Goal: Task Accomplishment & Management: Use online tool/utility

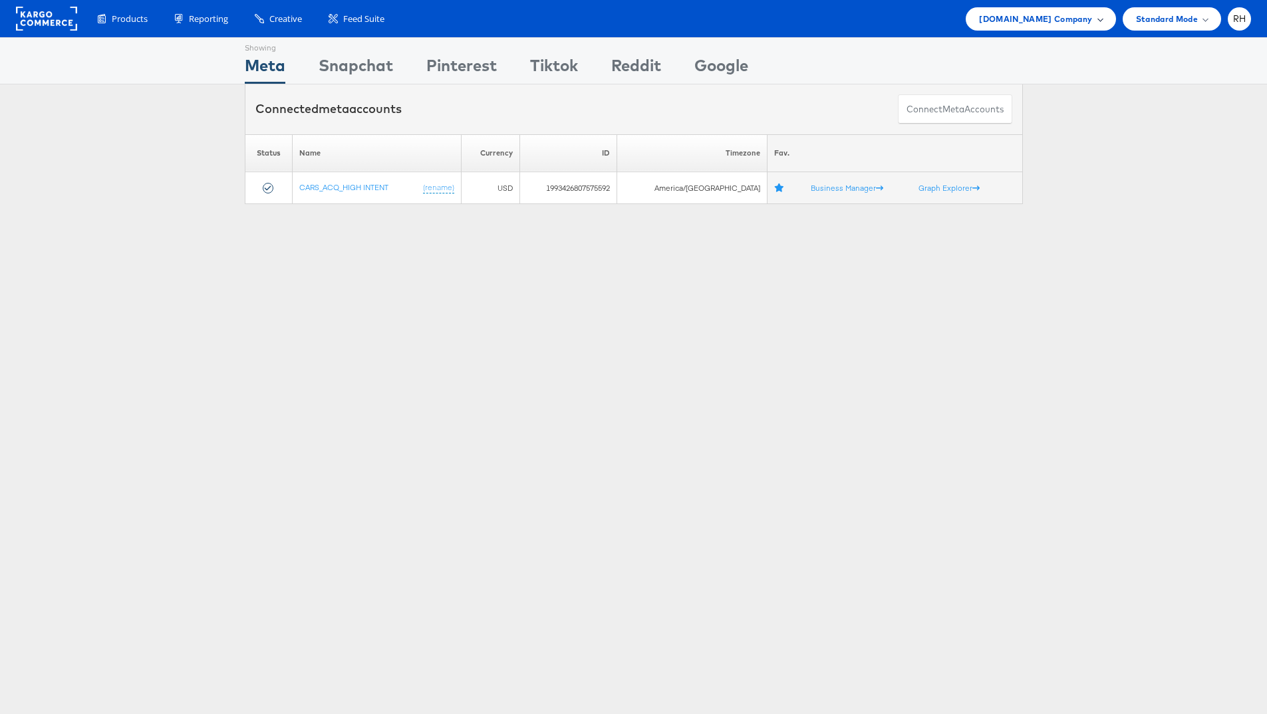
click at [1058, 25] on span "[DOMAIN_NAME] Company" at bounding box center [1035, 19] width 113 height 14
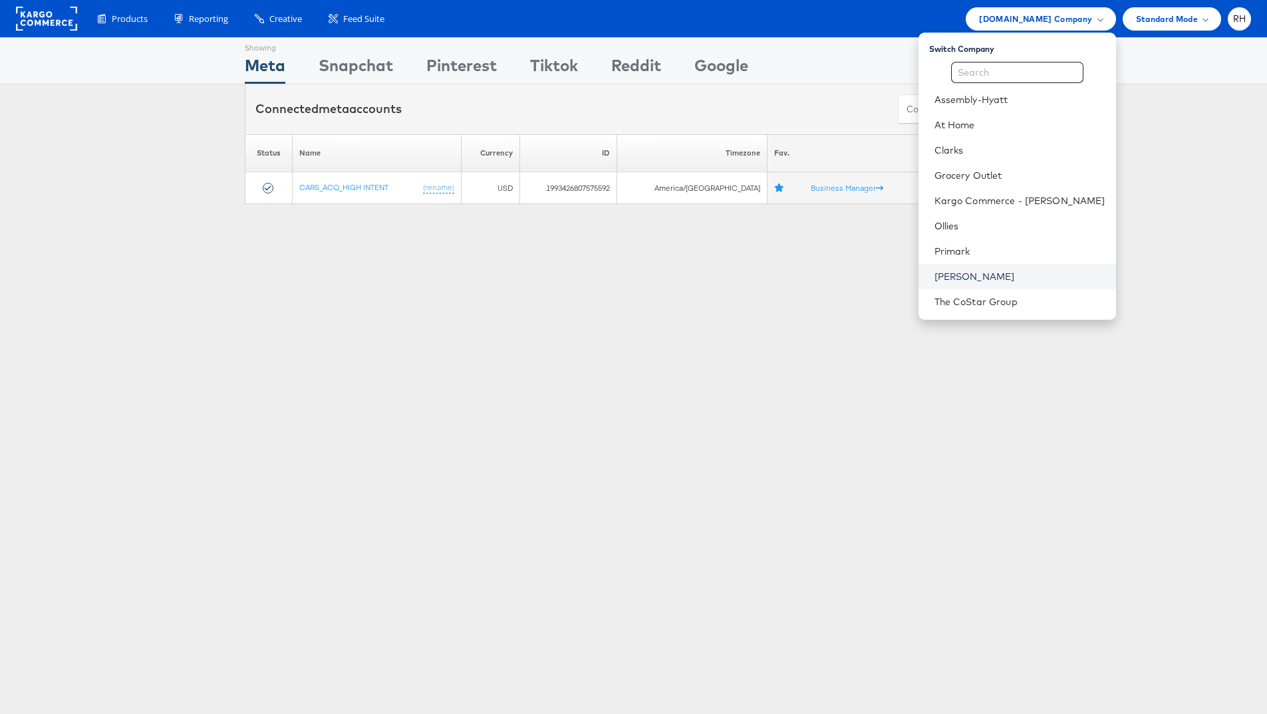
click at [999, 275] on link "[PERSON_NAME]" at bounding box center [1019, 276] width 171 height 13
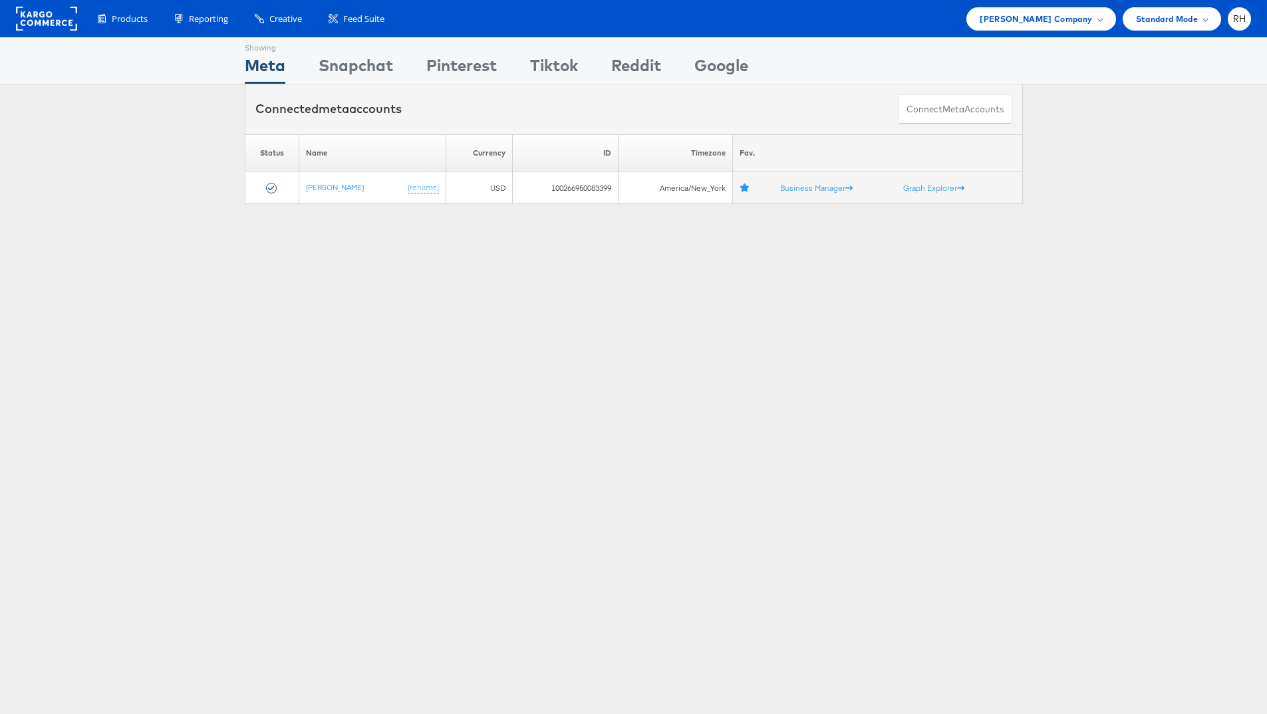
click at [1166, 74] on div "Showing Meta Showing Snapchat Showing Pinterest Showing Tiktok Showing Reddit S…" at bounding box center [633, 60] width 1267 height 47
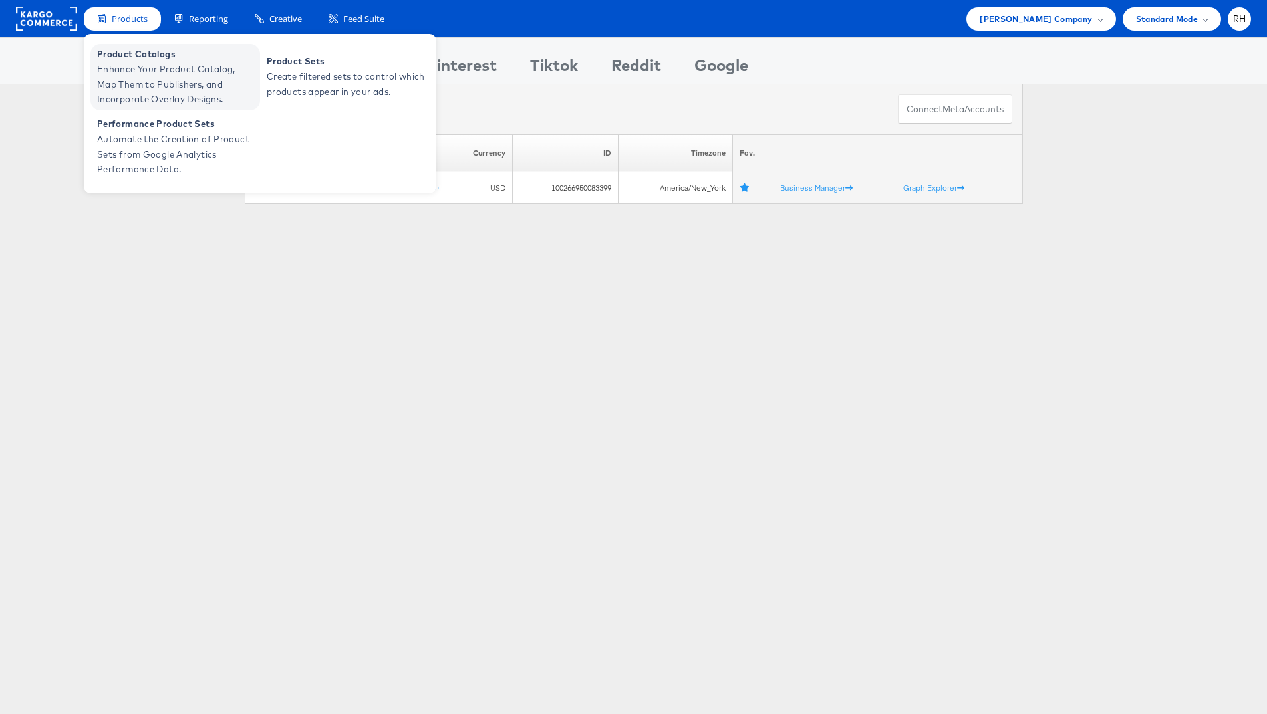
click at [124, 60] on span "Product Catalogs" at bounding box center [177, 54] width 160 height 15
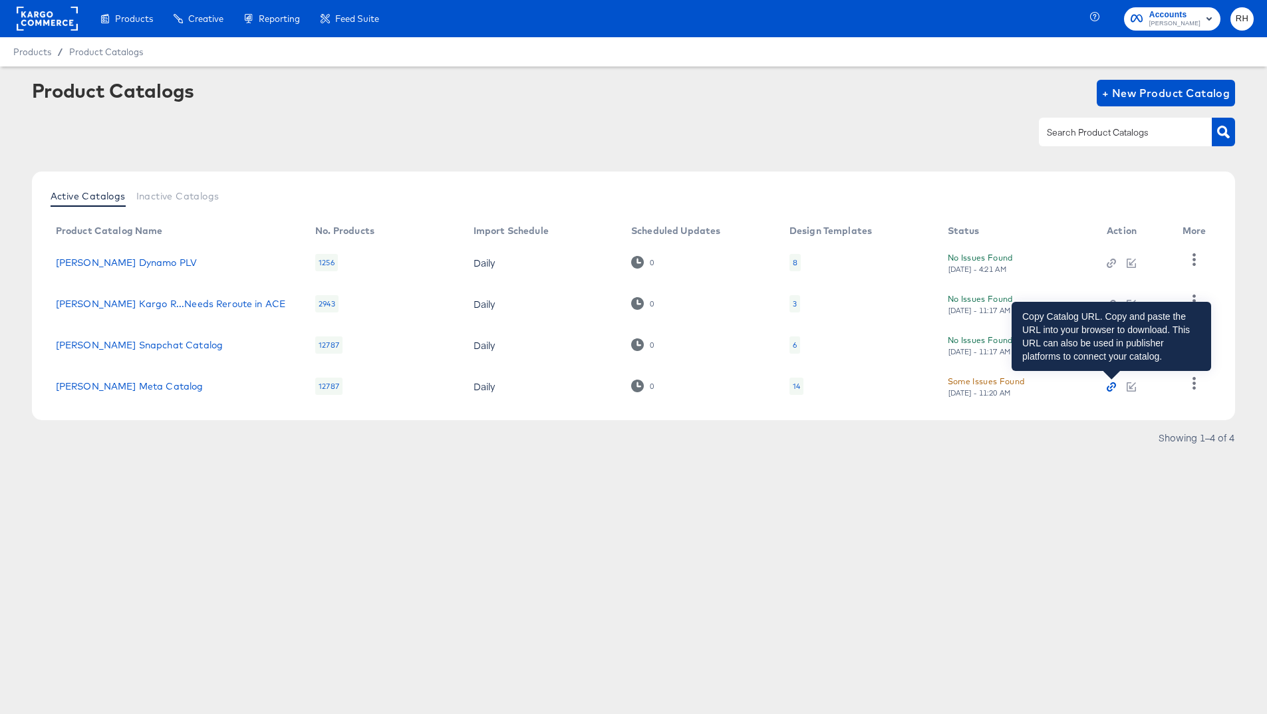
click at [1110, 388] on icon "button" at bounding box center [1110, 386] width 9 height 9
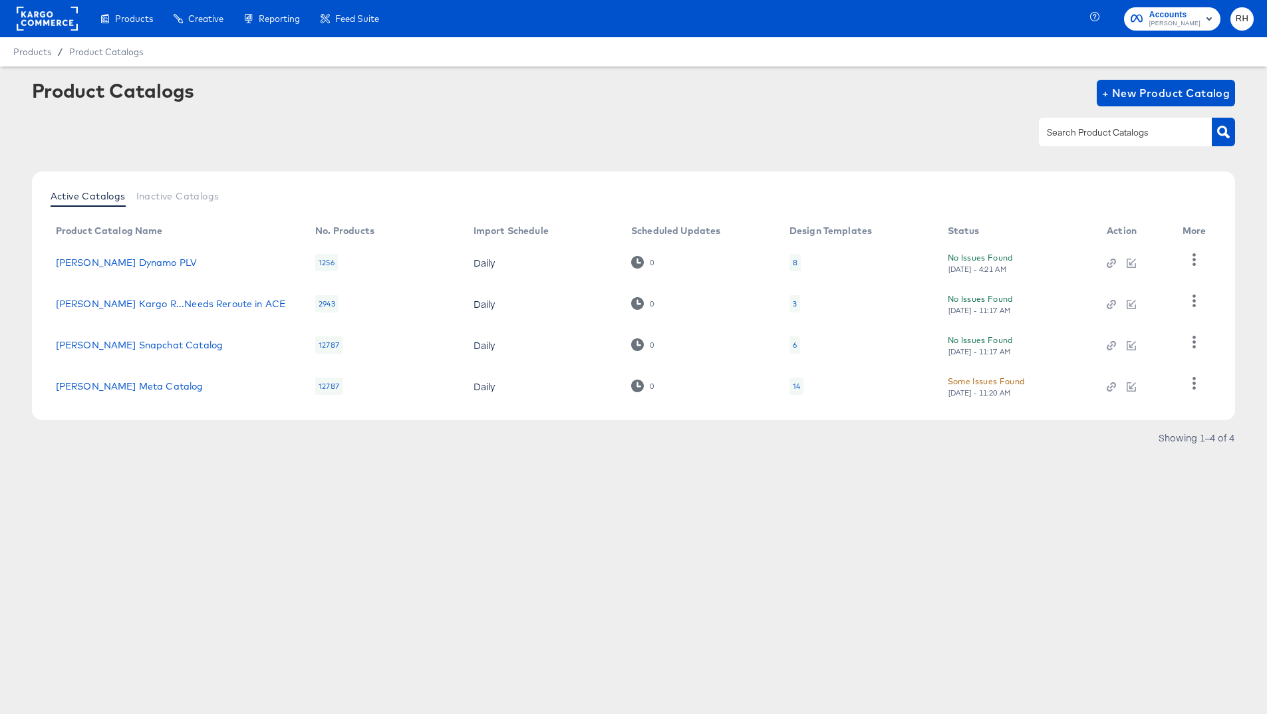
click at [800, 384] on div "14" at bounding box center [796, 386] width 14 height 17
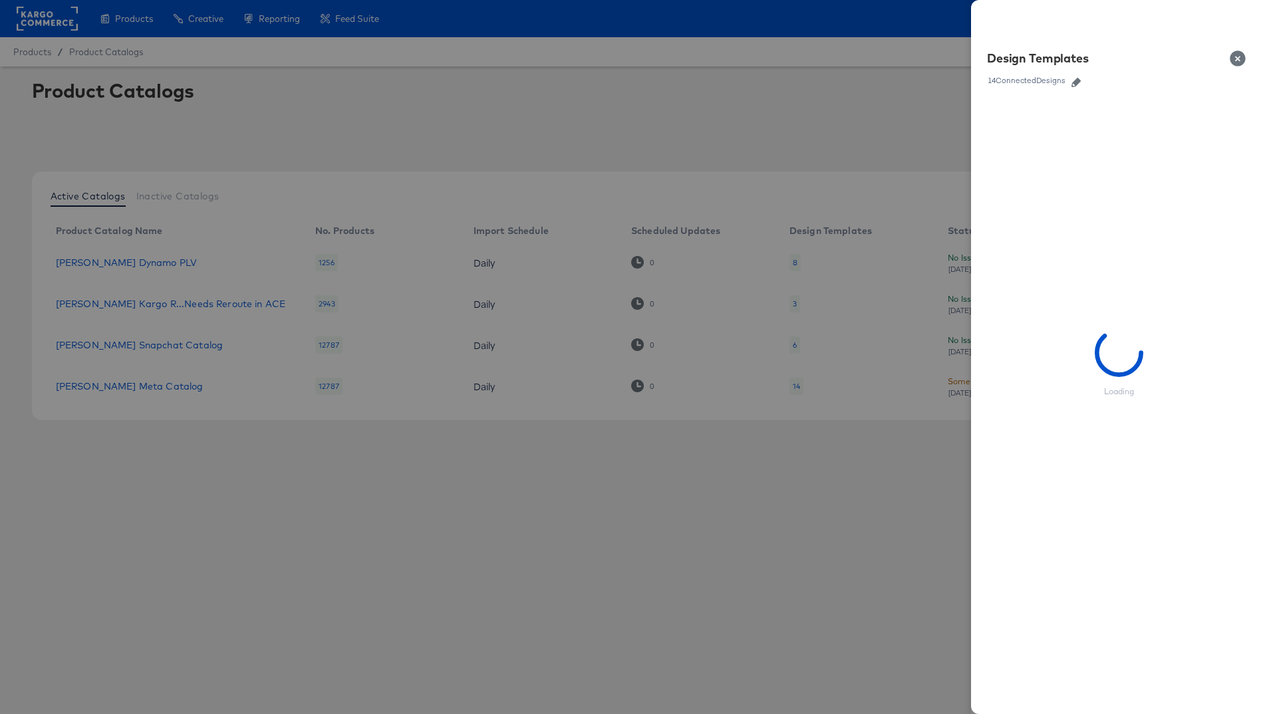
click at [1073, 82] on icon "button" at bounding box center [1075, 82] width 9 height 9
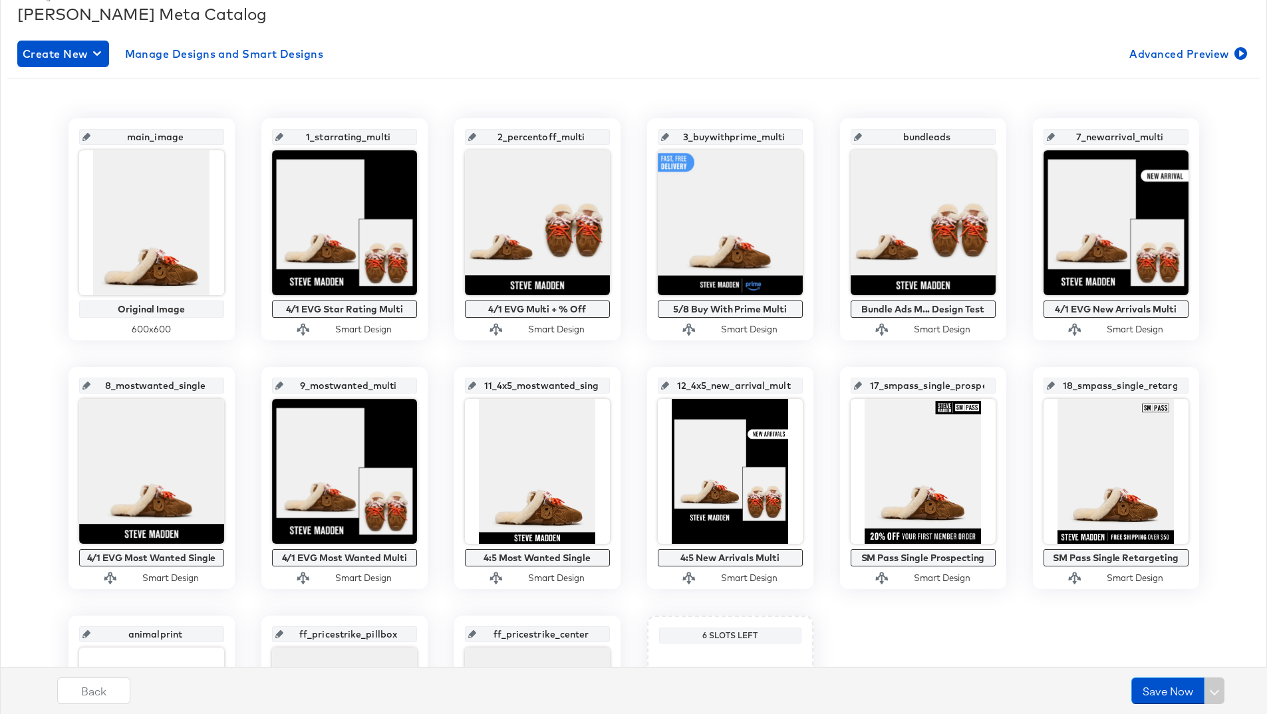
scroll to position [255, 0]
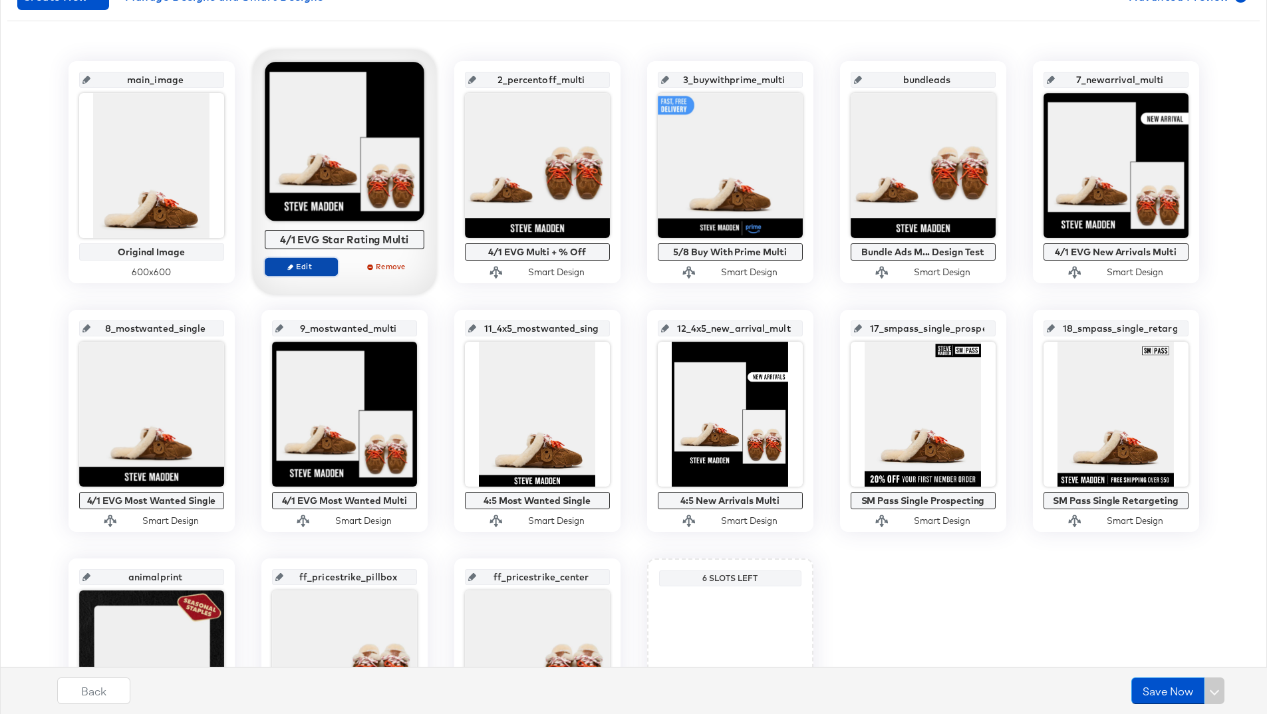
click at [322, 263] on span "Edit" at bounding box center [300, 266] width 61 height 10
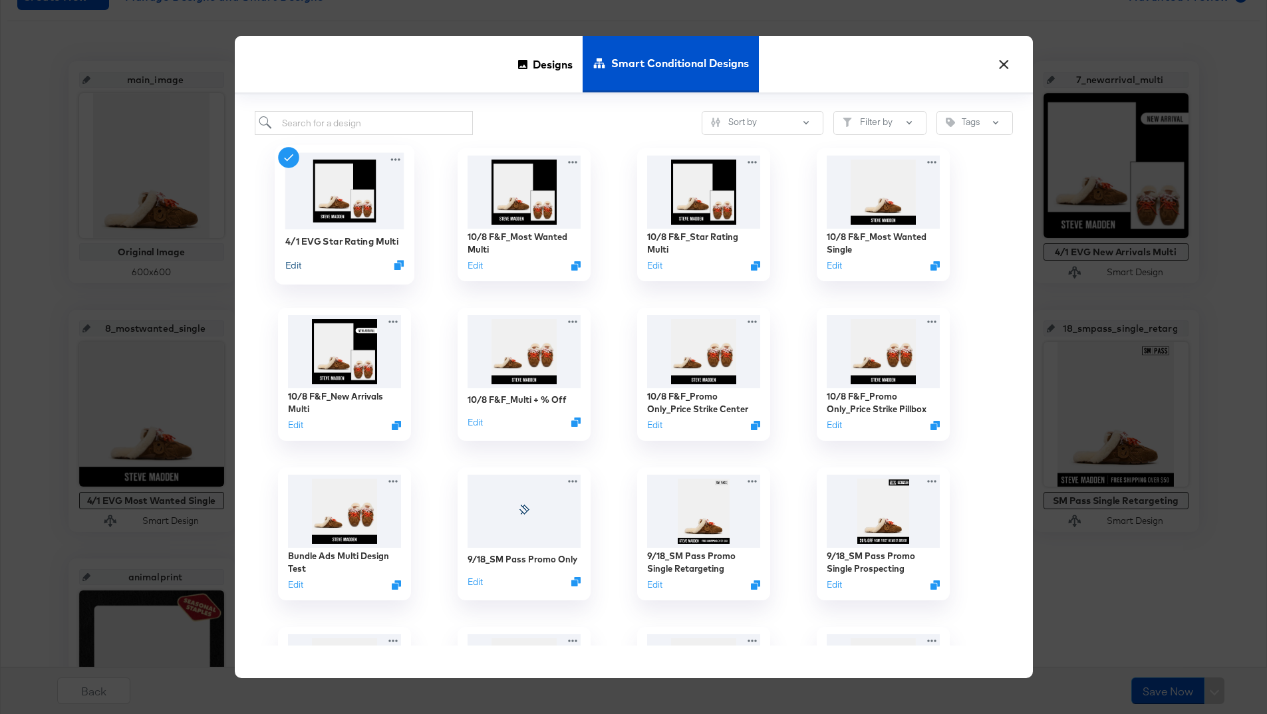
click at [295, 269] on button "Edit" at bounding box center [293, 265] width 16 height 13
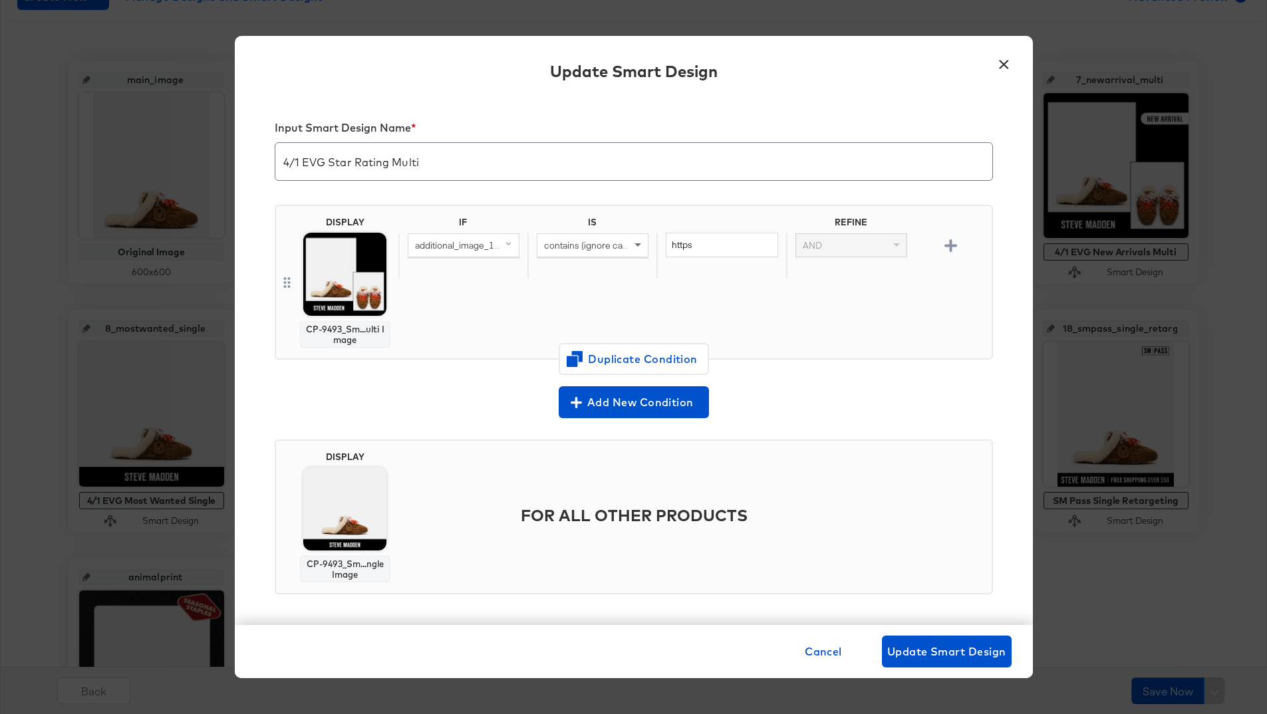
click at [481, 241] on span "additional_image_1_url (original)" at bounding box center [481, 245] width 132 height 12
click at [1003, 64] on button "×" at bounding box center [1004, 61] width 24 height 24
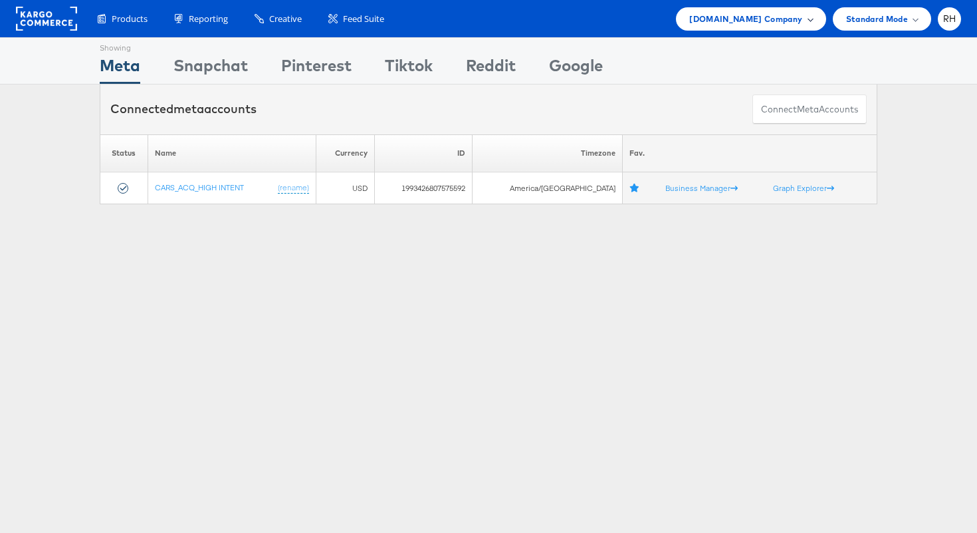
click at [738, 28] on div "Cars.com Company" at bounding box center [751, 18] width 150 height 23
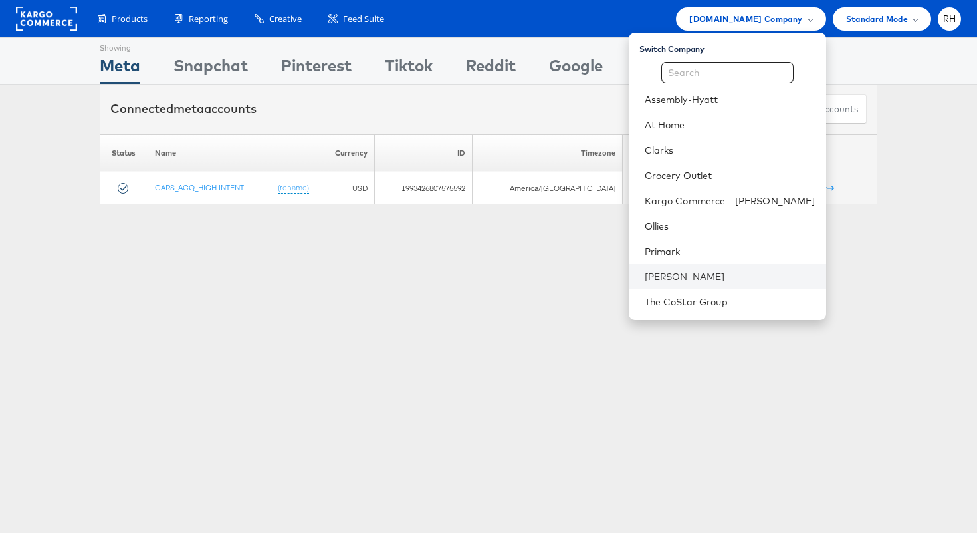
click at [711, 283] on li "[PERSON_NAME]" at bounding box center [727, 276] width 197 height 25
click at [758, 269] on li "[PERSON_NAME]" at bounding box center [727, 276] width 197 height 25
click at [749, 275] on link "[PERSON_NAME]" at bounding box center [730, 276] width 171 height 13
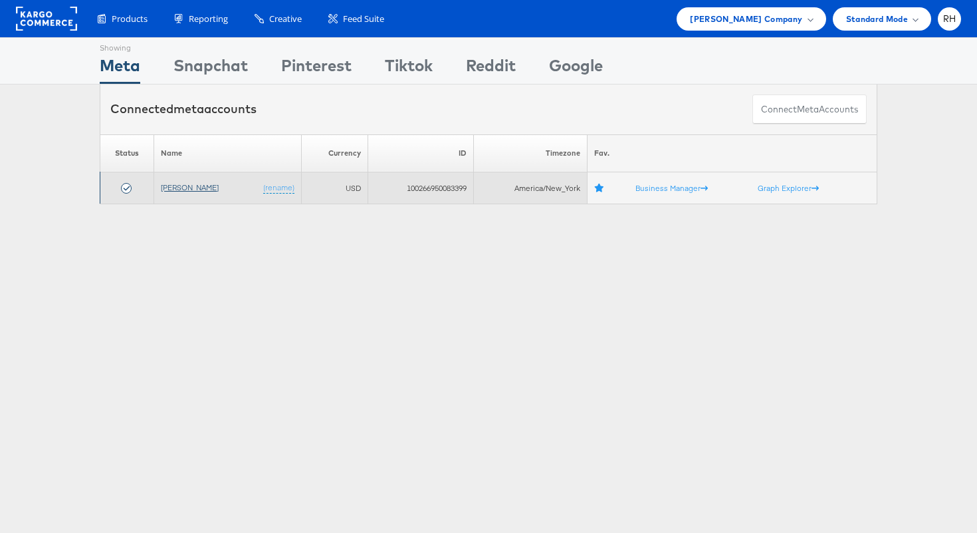
click at [186, 192] on link "[PERSON_NAME]" at bounding box center [190, 187] width 58 height 10
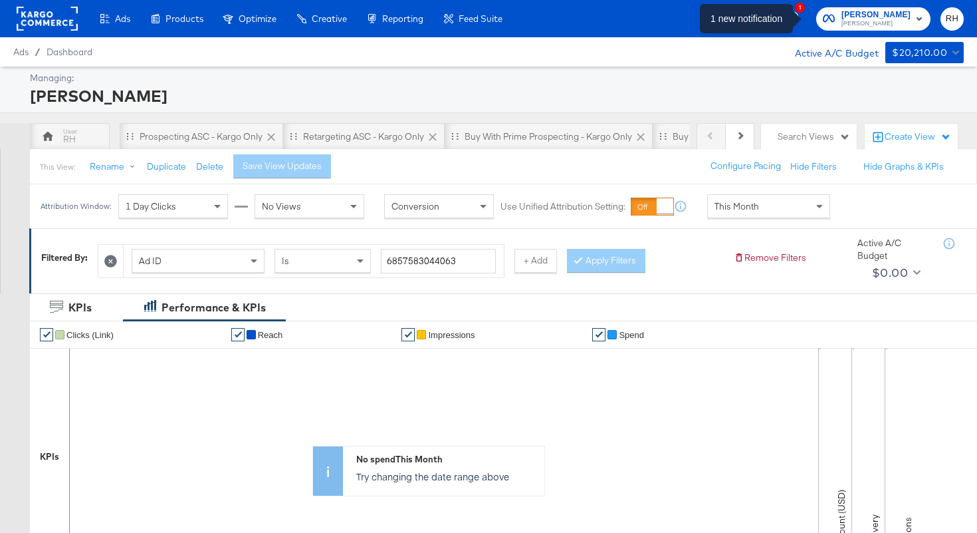
click at [801, 18] on icon "button" at bounding box center [795, 18] width 12 height 12
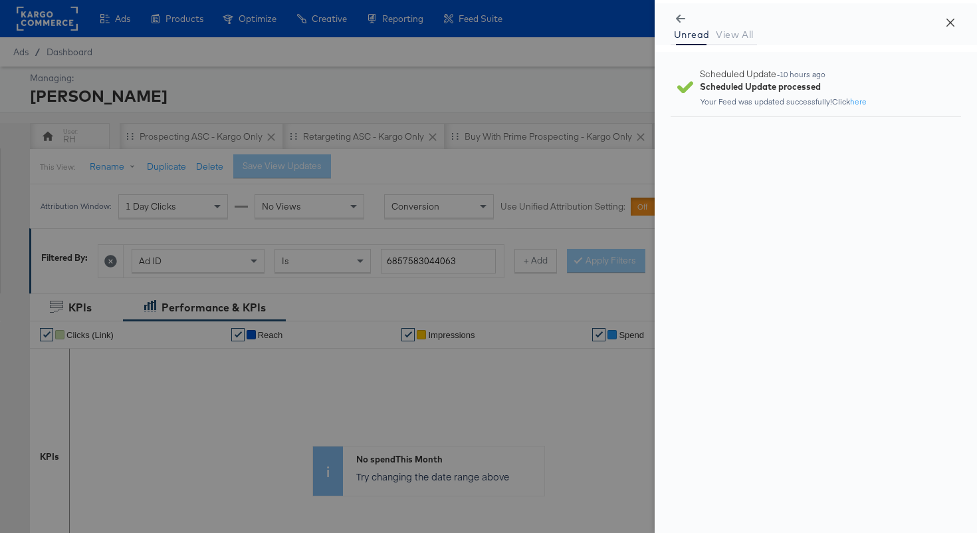
click at [954, 24] on icon "close" at bounding box center [951, 22] width 11 height 11
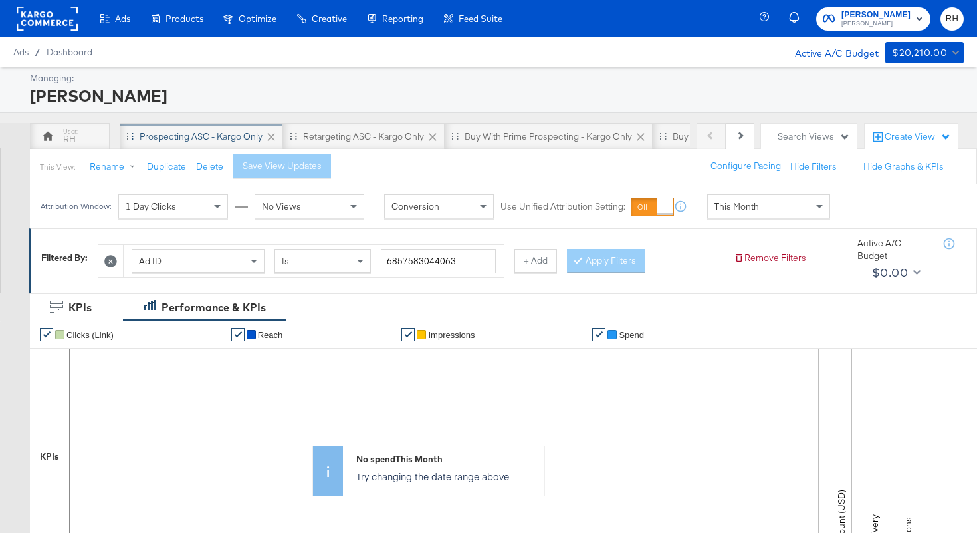
click at [159, 136] on div "Prospecting ASC - Kargo only" at bounding box center [201, 136] width 123 height 13
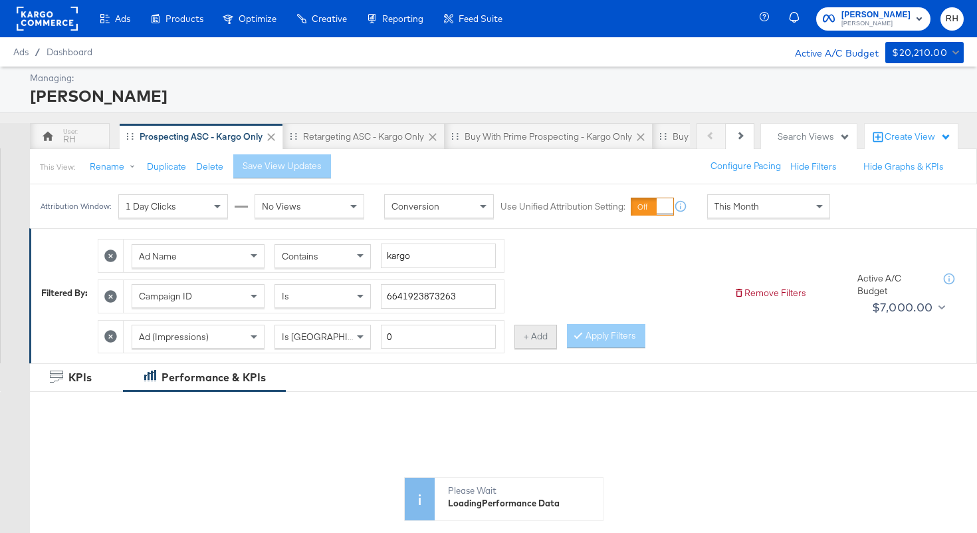
click at [519, 333] on button "+ Add" at bounding box center [536, 336] width 43 height 24
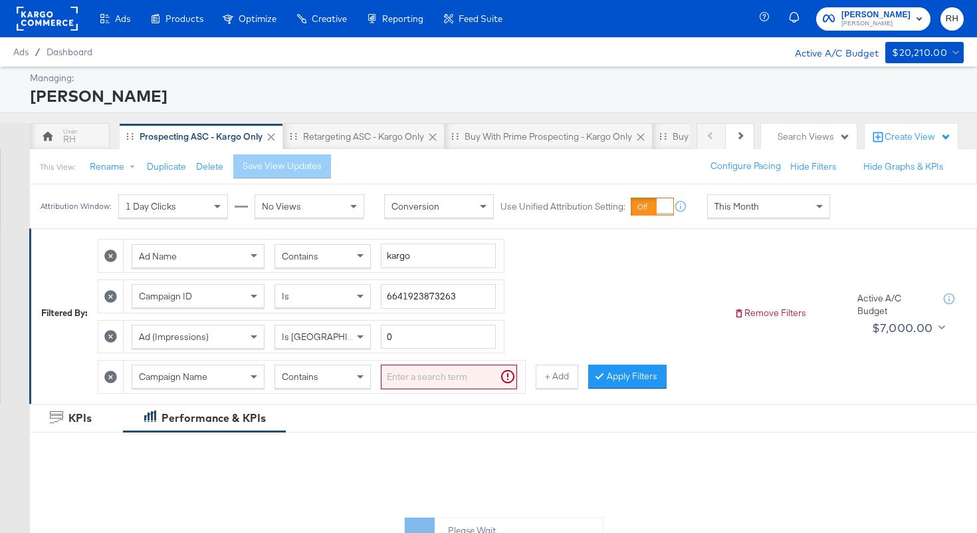
click at [204, 376] on span "Campaign Name" at bounding box center [173, 376] width 68 height 12
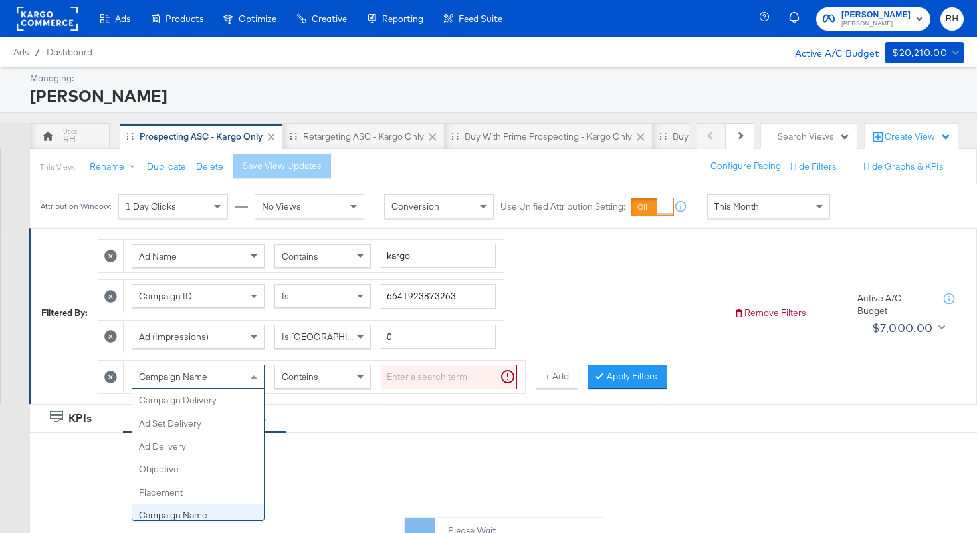
scroll to position [115, 0]
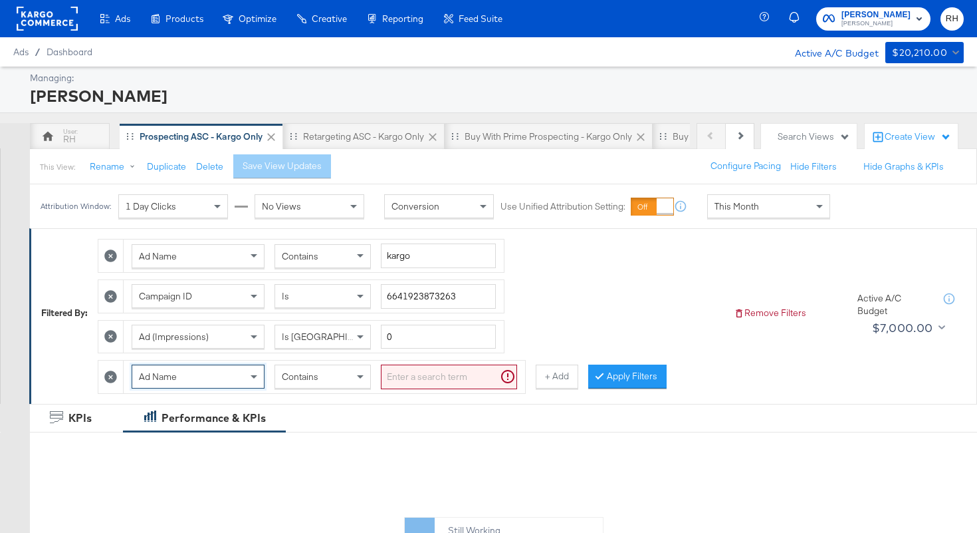
click at [406, 375] on input "search" at bounding box center [449, 376] width 136 height 25
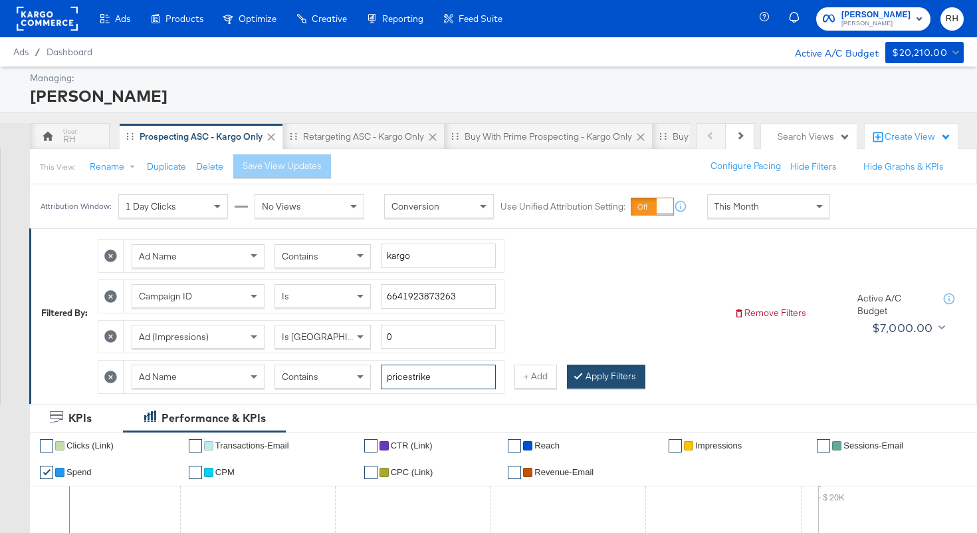
type input "pricestrike"
click at [584, 378] on button "Apply Filters" at bounding box center [606, 376] width 78 height 24
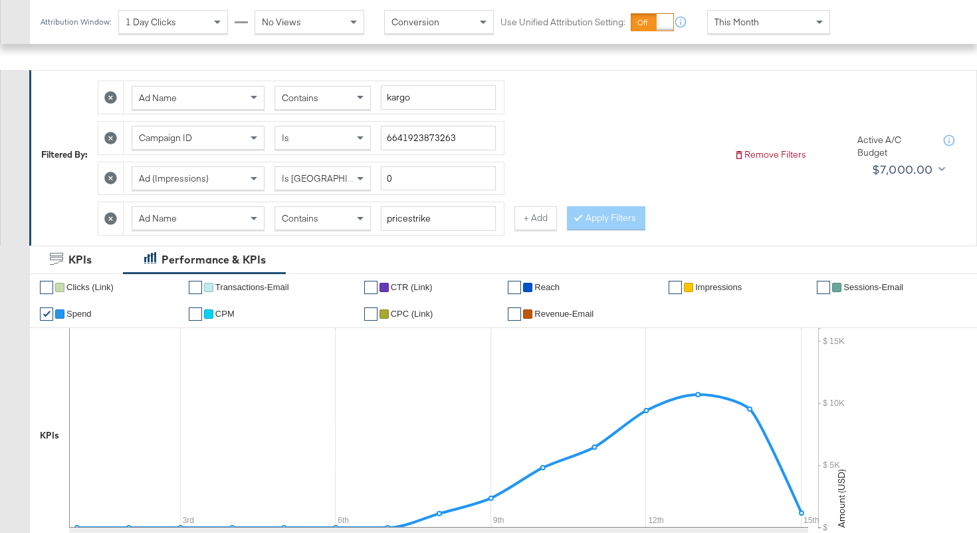
scroll to position [614, 0]
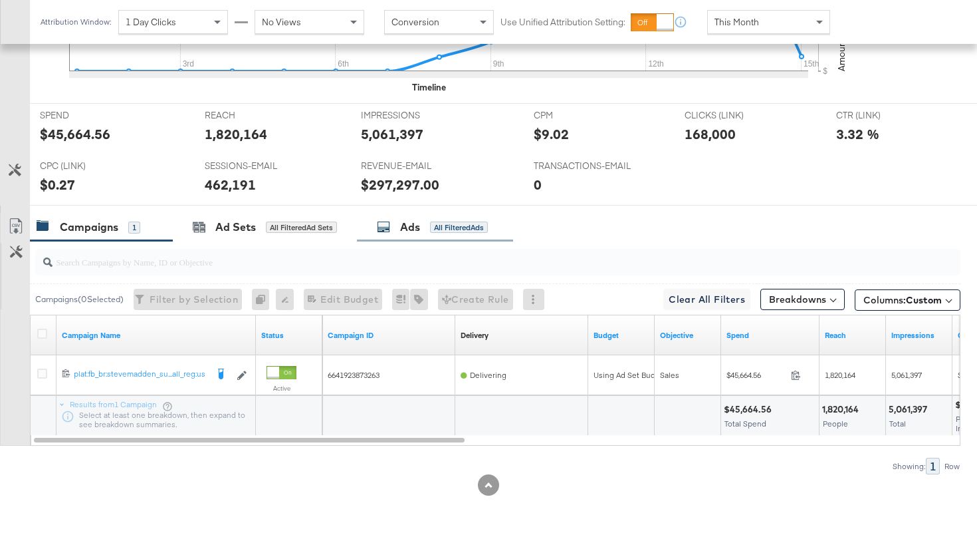
click at [446, 229] on div "All Filtered Ads" at bounding box center [459, 227] width 58 height 12
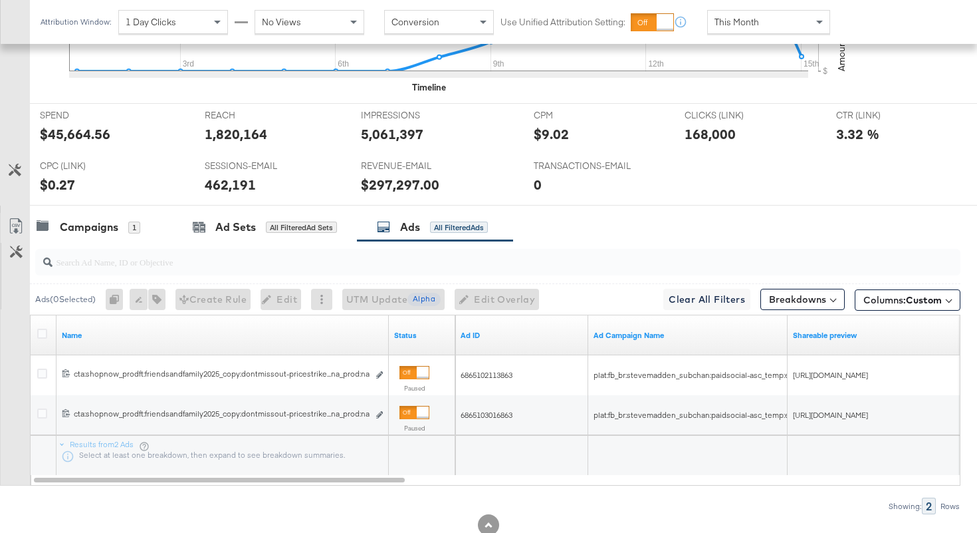
click at [288, 342] on div "Name" at bounding box center [223, 334] width 332 height 21
click at [255, 334] on link "Name" at bounding box center [223, 335] width 322 height 11
click at [255, 334] on link "Name ↓" at bounding box center [223, 335] width 322 height 11
click at [145, 335] on link "Name ↑" at bounding box center [223, 335] width 322 height 11
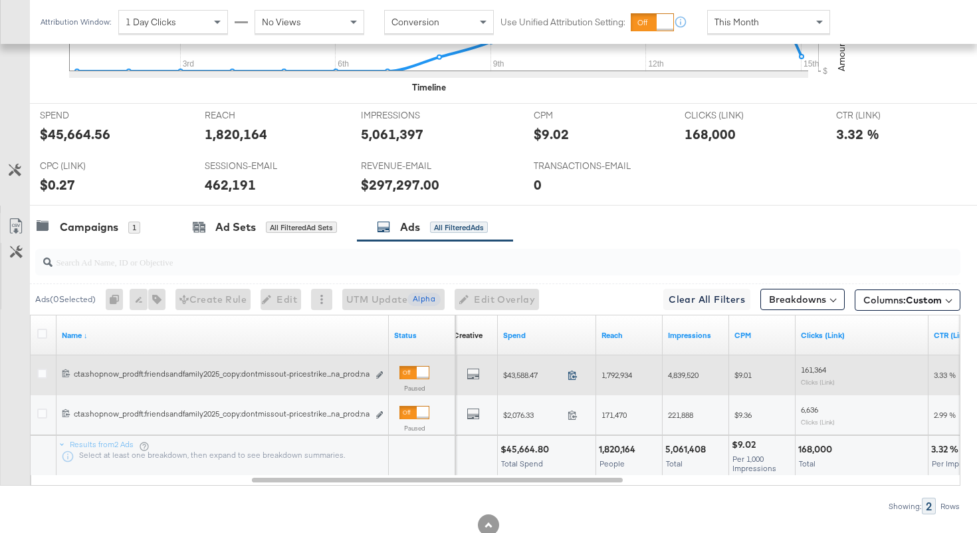
click at [572, 378] on icon at bounding box center [573, 375] width 10 height 10
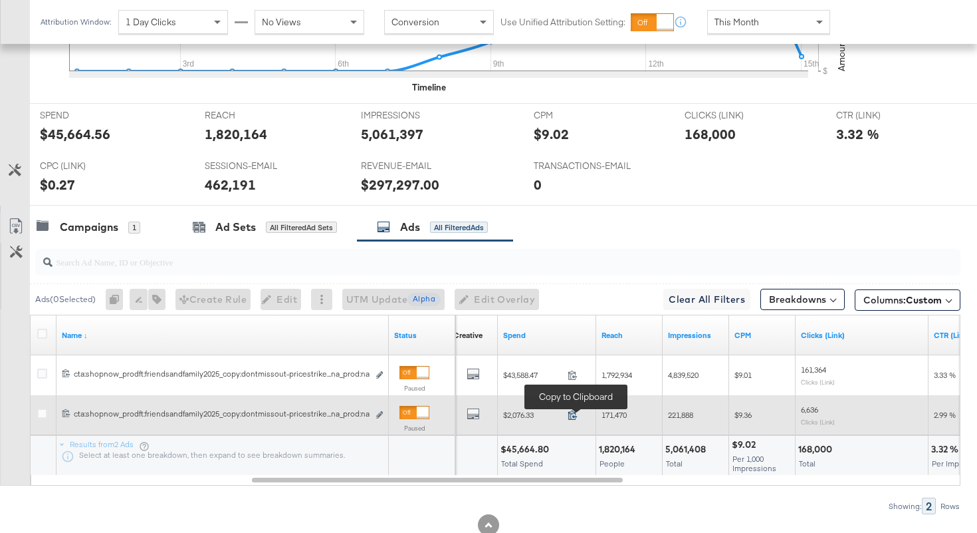
click at [571, 418] on icon at bounding box center [573, 415] width 10 height 10
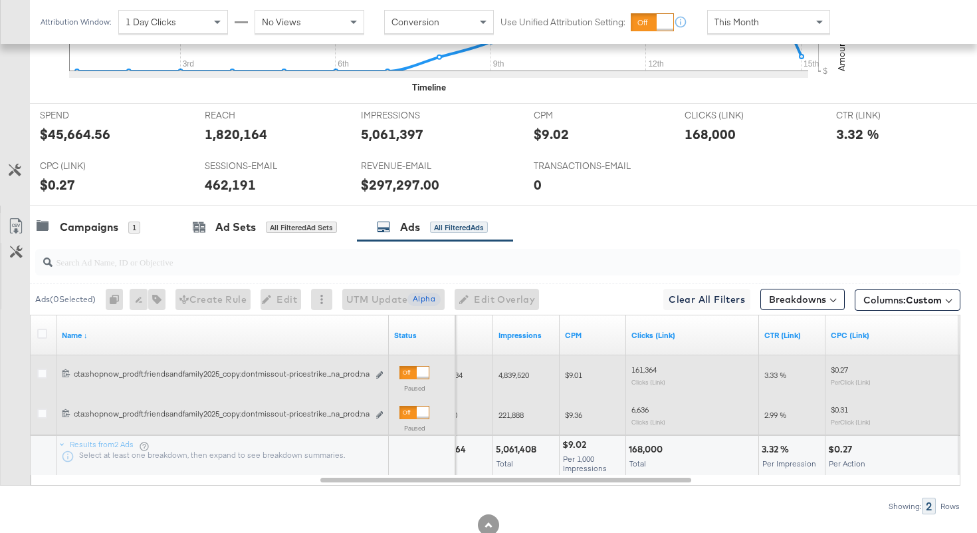
click at [503, 372] on span "4,839,520" at bounding box center [514, 375] width 31 height 10
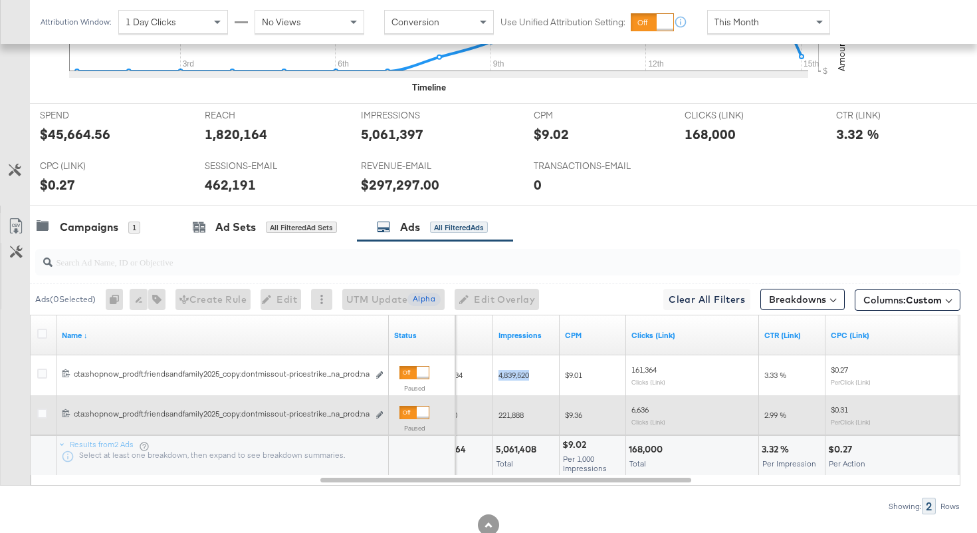
click at [514, 414] on span "221,888" at bounding box center [511, 415] width 25 height 10
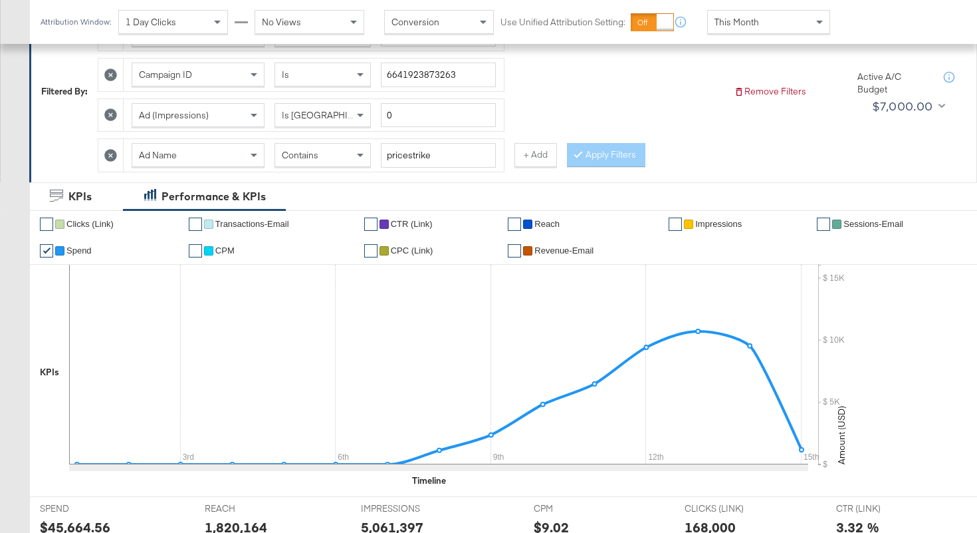
scroll to position [220, 0]
click at [453, 156] on input "pricestrike" at bounding box center [438, 156] width 115 height 25
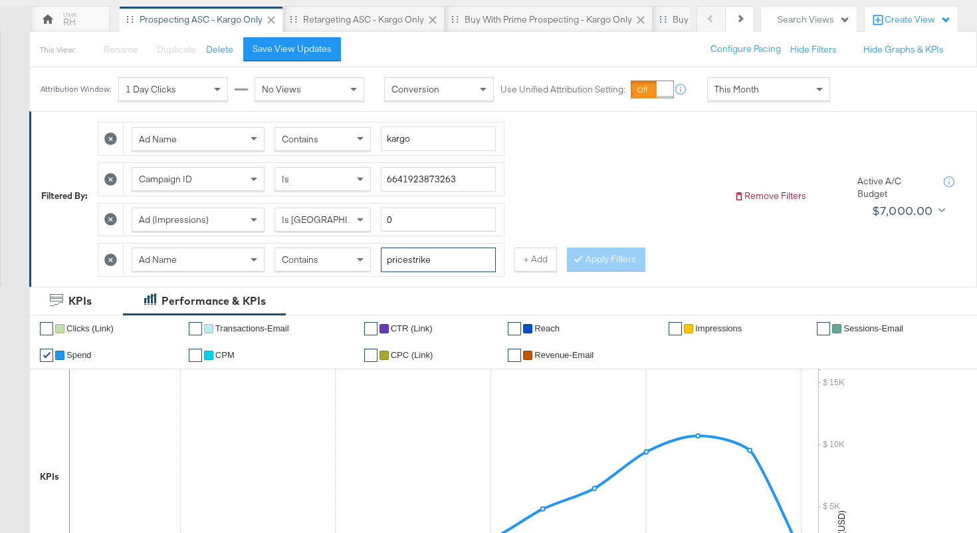
scroll to position [0, 0]
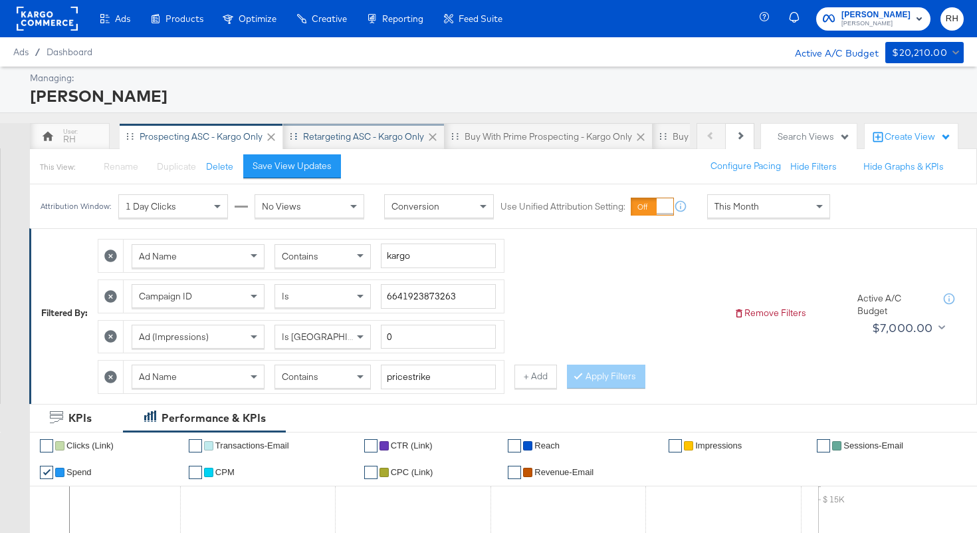
click at [361, 132] on div "Retargeting ASC - Kargo only" at bounding box center [363, 136] width 121 height 13
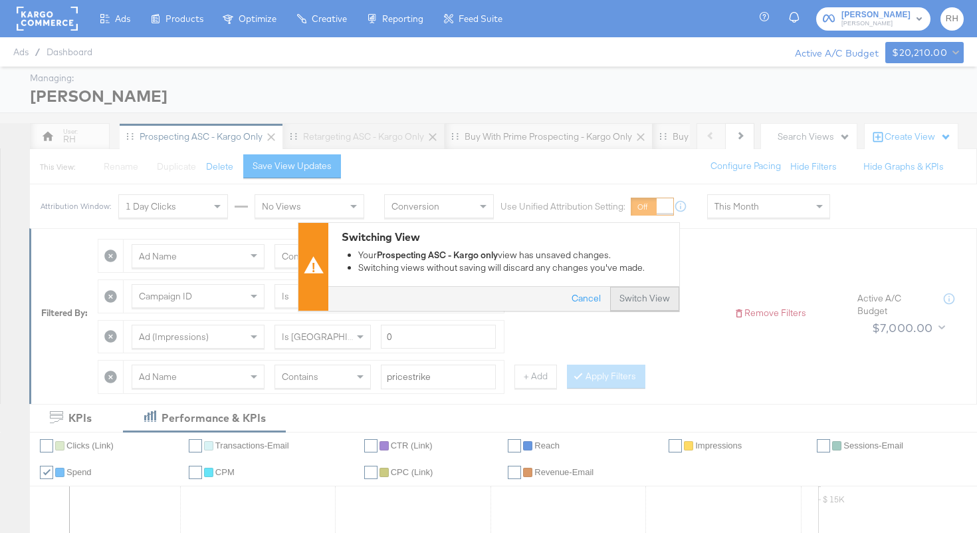
click at [642, 304] on button "Switch View" at bounding box center [644, 299] width 69 height 24
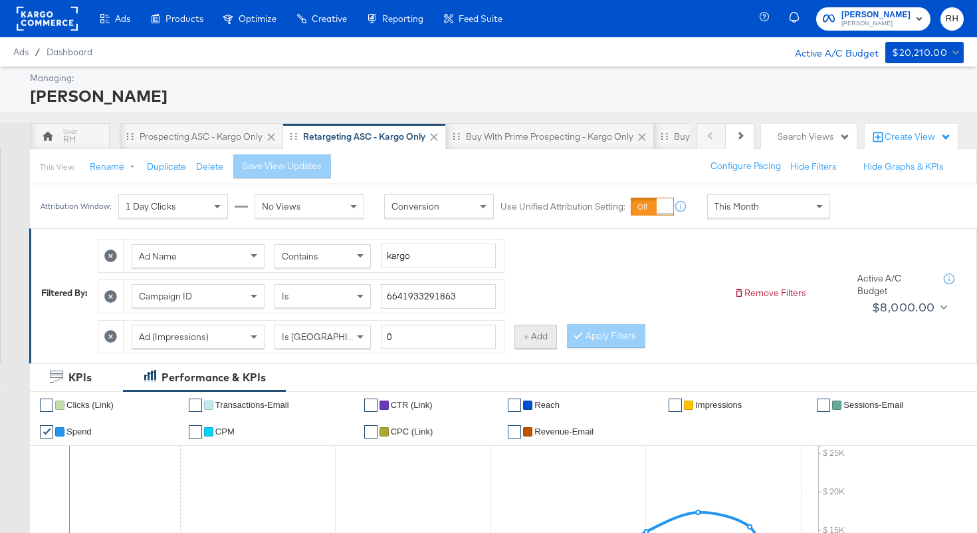
click at [527, 336] on button "+ Add" at bounding box center [536, 336] width 43 height 24
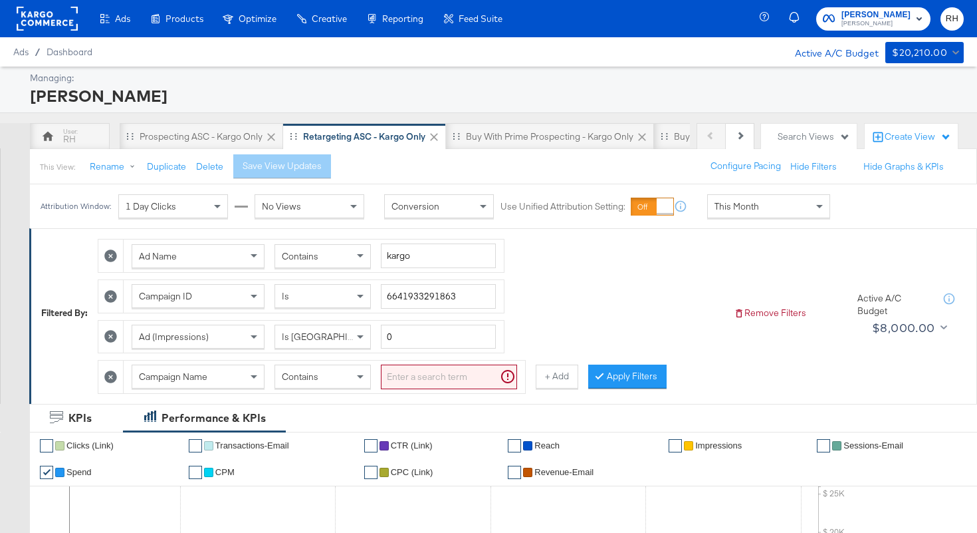
click at [245, 377] on div "Campaign Name" at bounding box center [198, 376] width 132 height 23
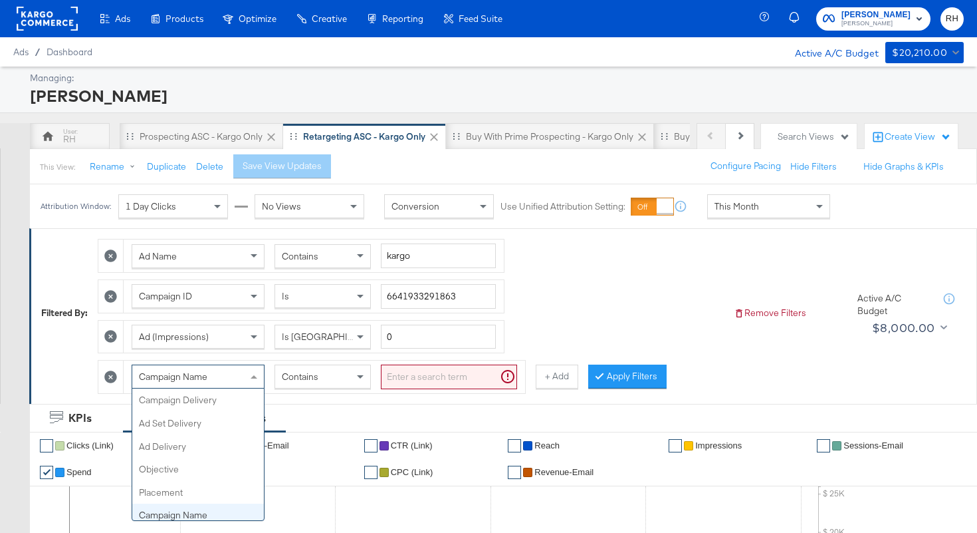
scroll to position [115, 0]
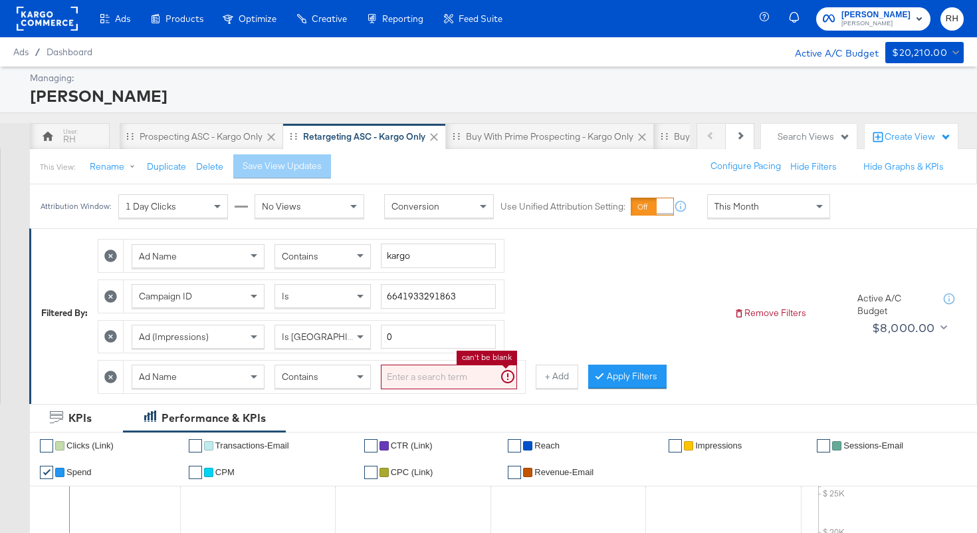
click at [425, 379] on input "search" at bounding box center [449, 376] width 136 height 25
paste input "pricestrike"
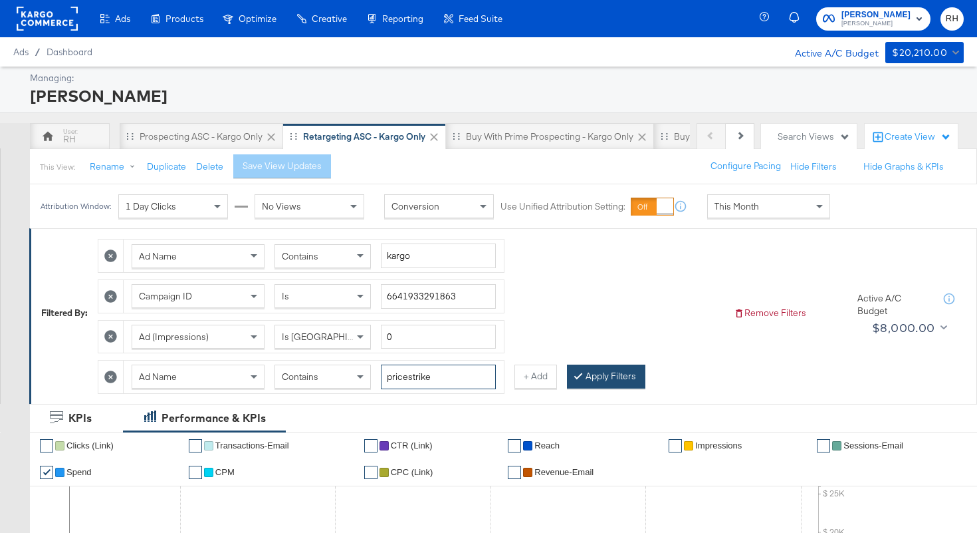
type input "pricestrike"
click at [618, 372] on button "Apply Filters" at bounding box center [606, 376] width 78 height 24
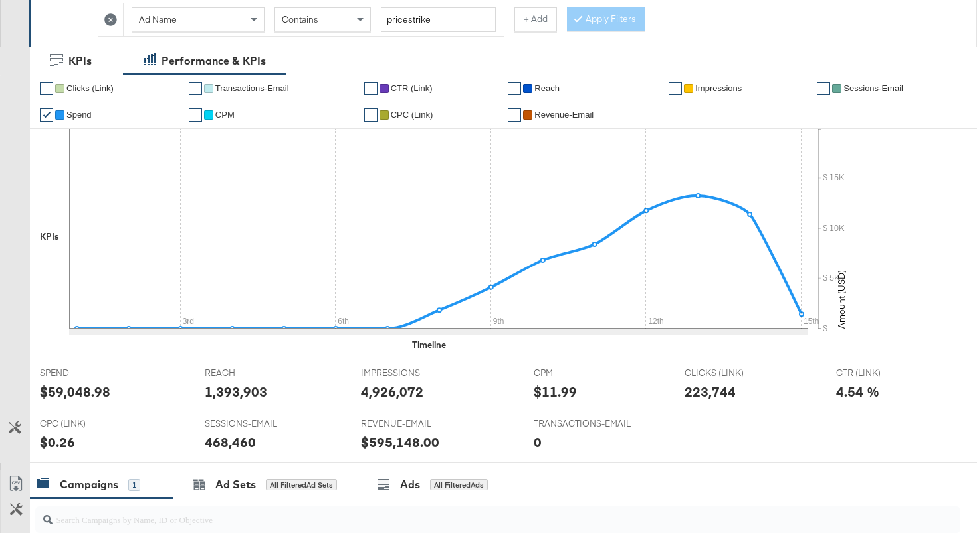
scroll to position [614, 0]
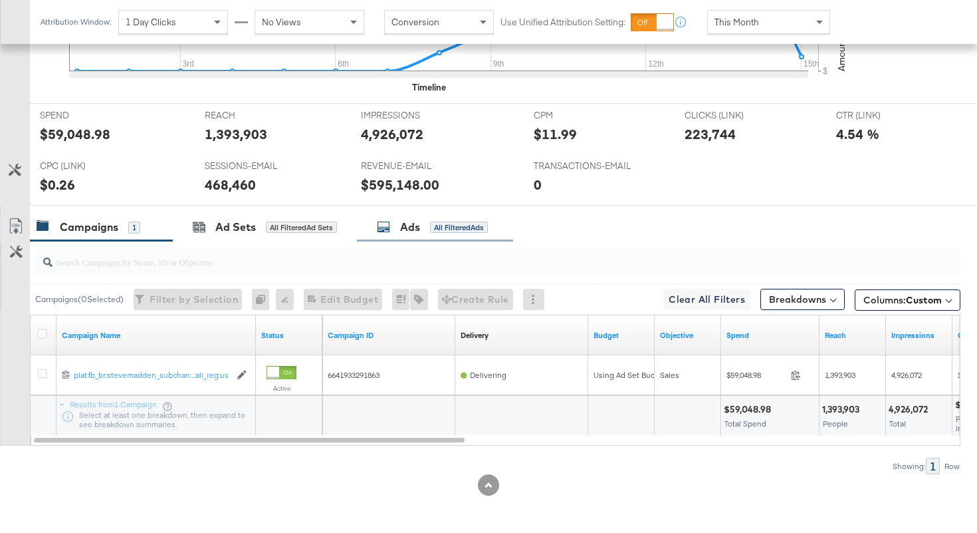
click at [412, 224] on div "Ads" at bounding box center [410, 226] width 20 height 15
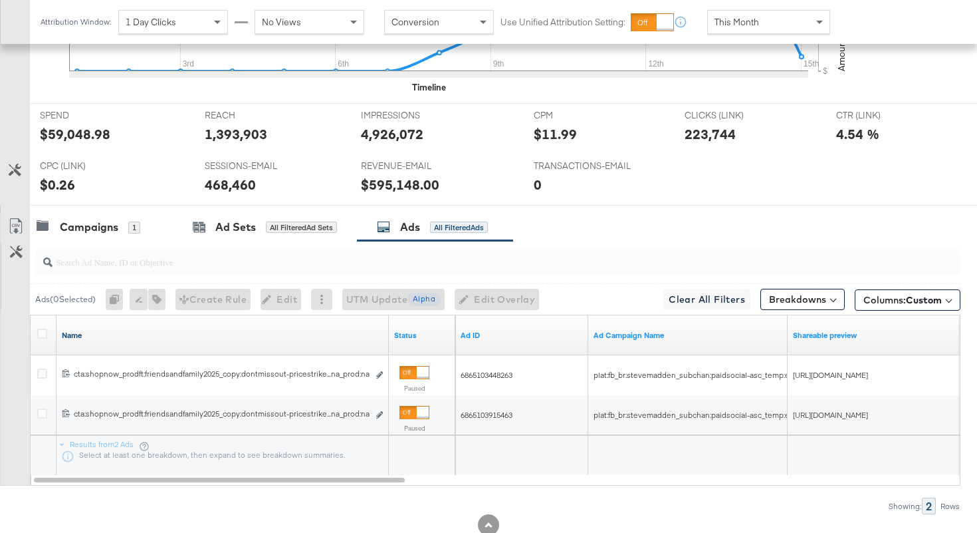
click at [123, 332] on link "Name" at bounding box center [223, 335] width 322 height 11
click at [123, 332] on link "Name ↓" at bounding box center [223, 335] width 322 height 11
click at [148, 336] on link "Name ↑" at bounding box center [223, 335] width 322 height 11
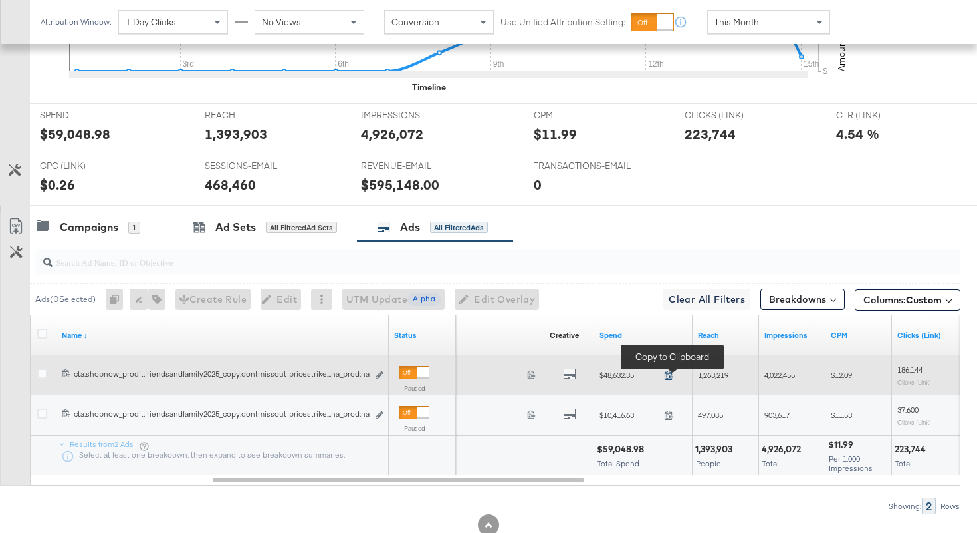
click at [664, 374] on span at bounding box center [673, 377] width 29 height 10
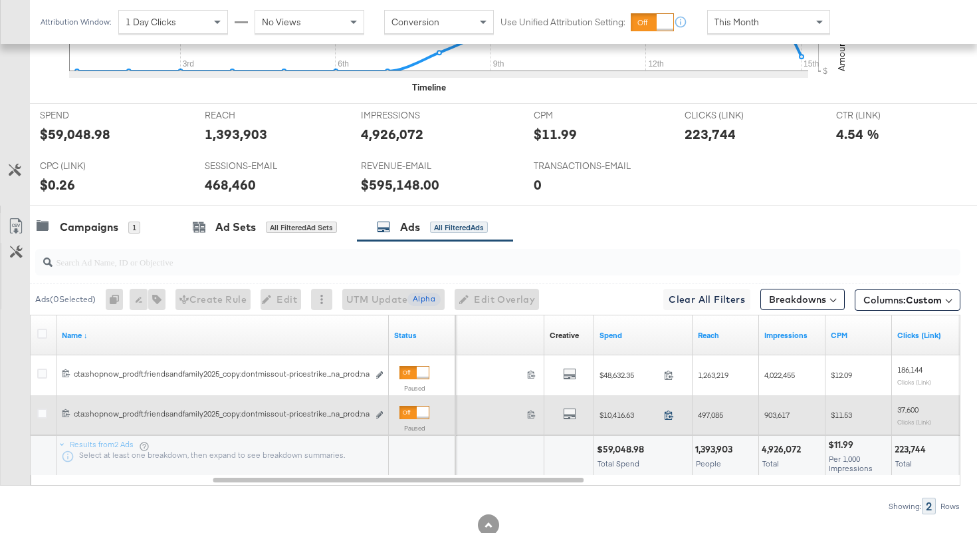
click at [669, 412] on icon at bounding box center [669, 415] width 10 height 10
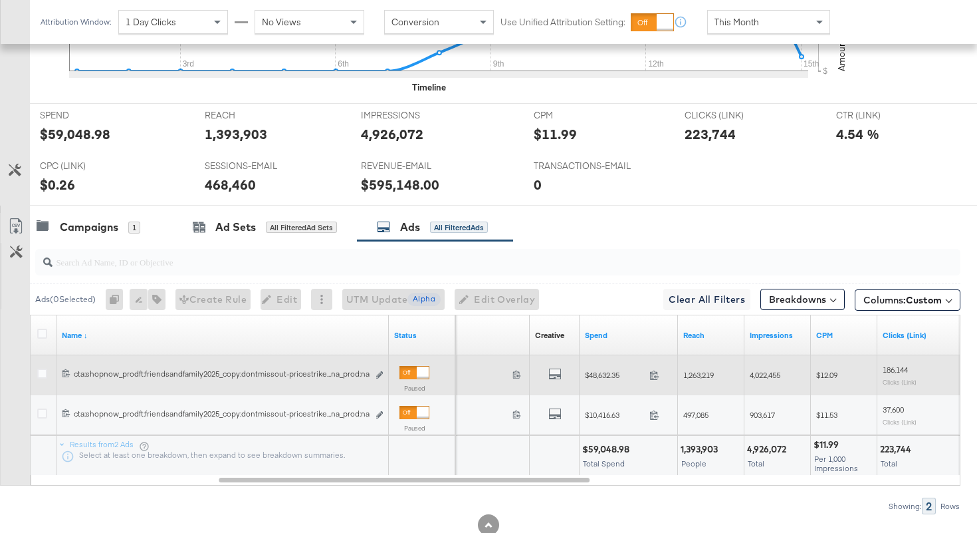
click at [774, 378] on span "4,022,455" at bounding box center [765, 375] width 31 height 10
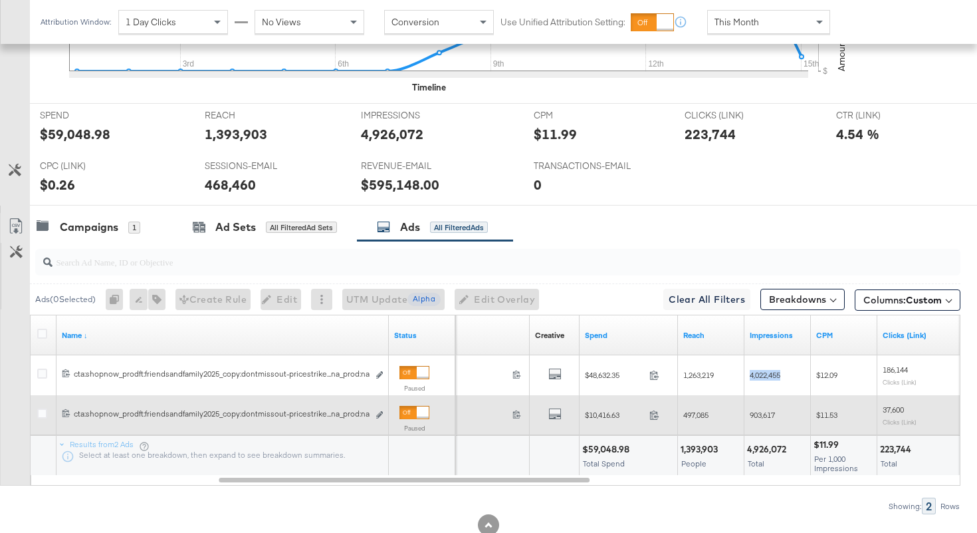
click at [757, 415] on span "903,617" at bounding box center [762, 415] width 25 height 10
